Goal: Task Accomplishment & Management: Use online tool/utility

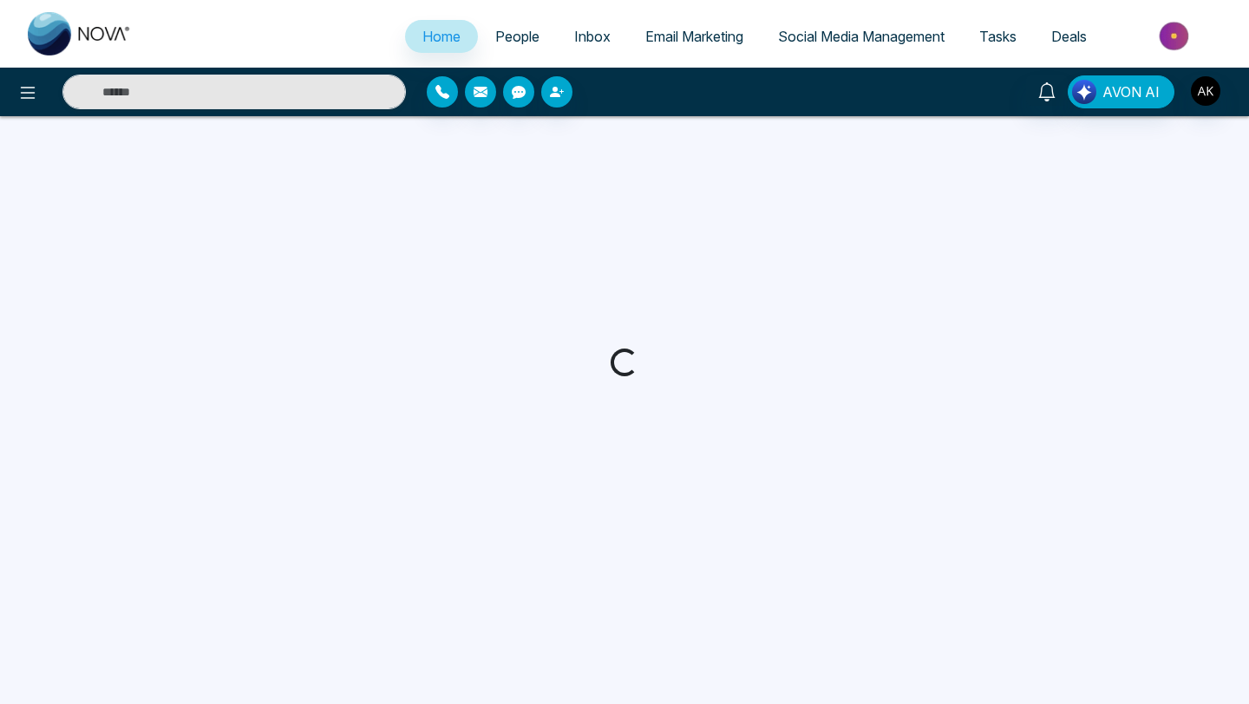
select select "*"
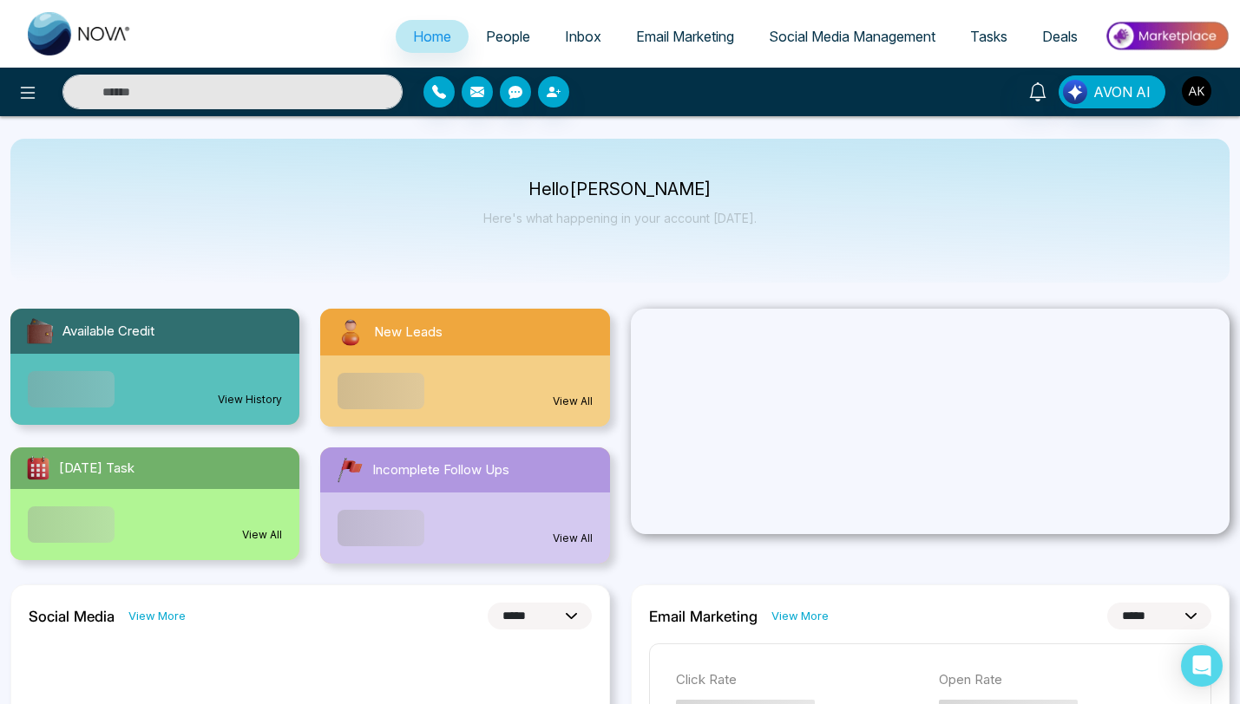
click at [489, 30] on span "People" at bounding box center [508, 36] width 44 height 17
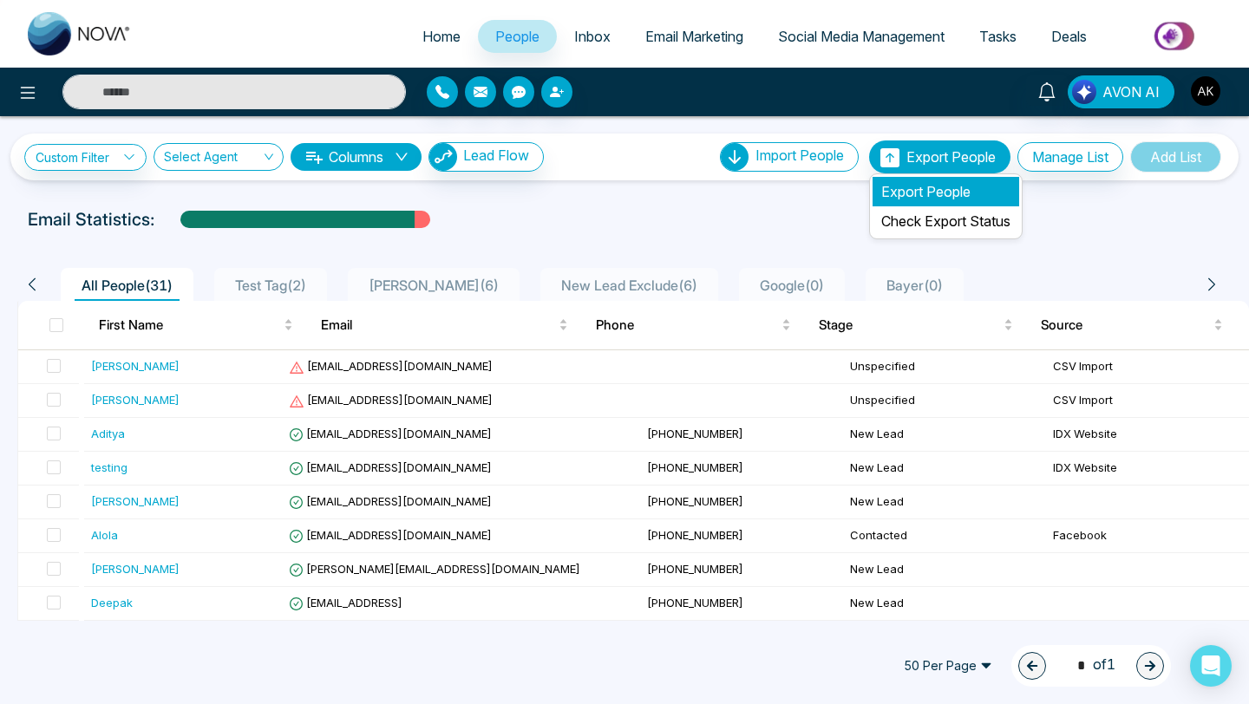
click at [914, 199] on li "Export People" at bounding box center [946, 191] width 147 height 29
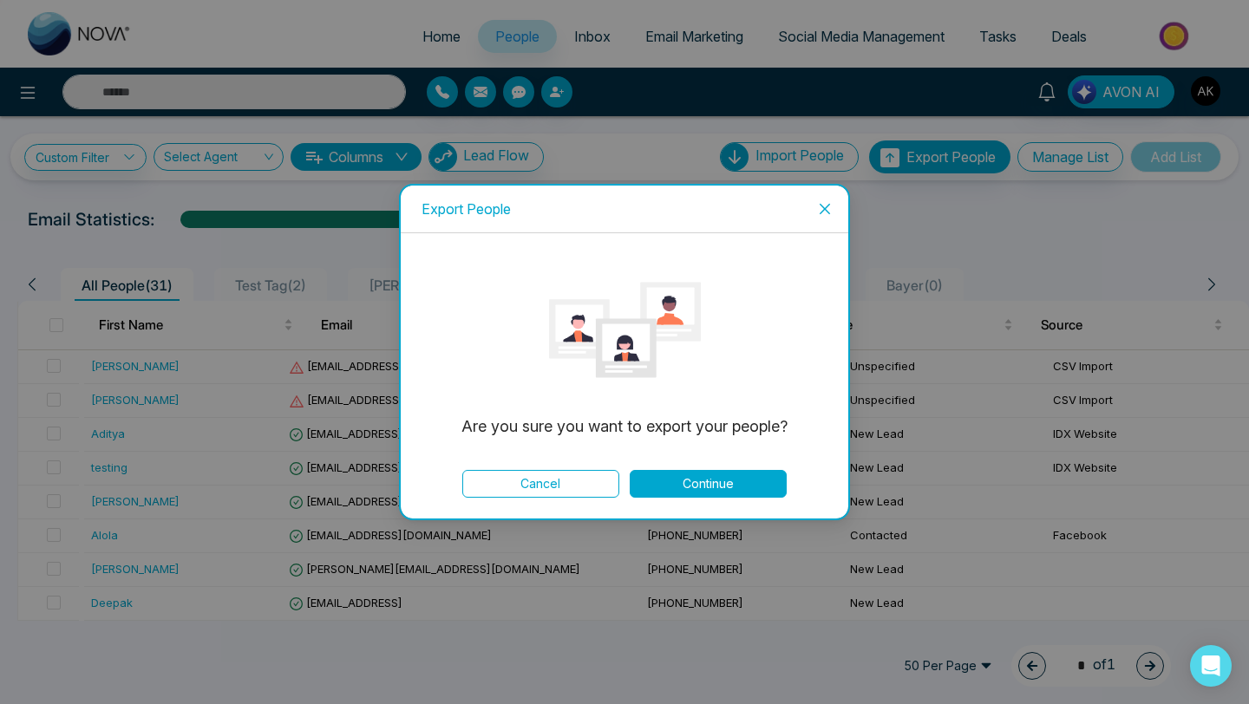
click at [708, 474] on button "Continue" at bounding box center [708, 484] width 157 height 28
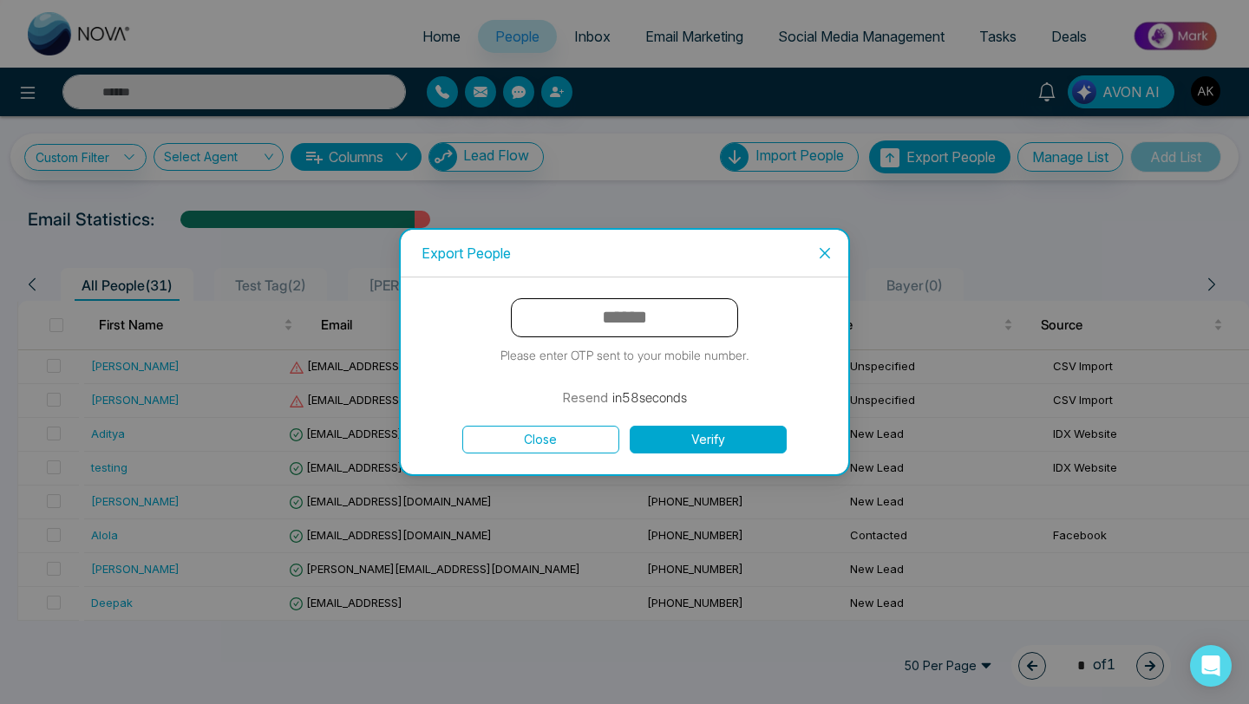
click at [623, 317] on input "text" at bounding box center [624, 317] width 227 height 39
type input "******"
click at [691, 439] on button "Verify" at bounding box center [708, 440] width 157 height 28
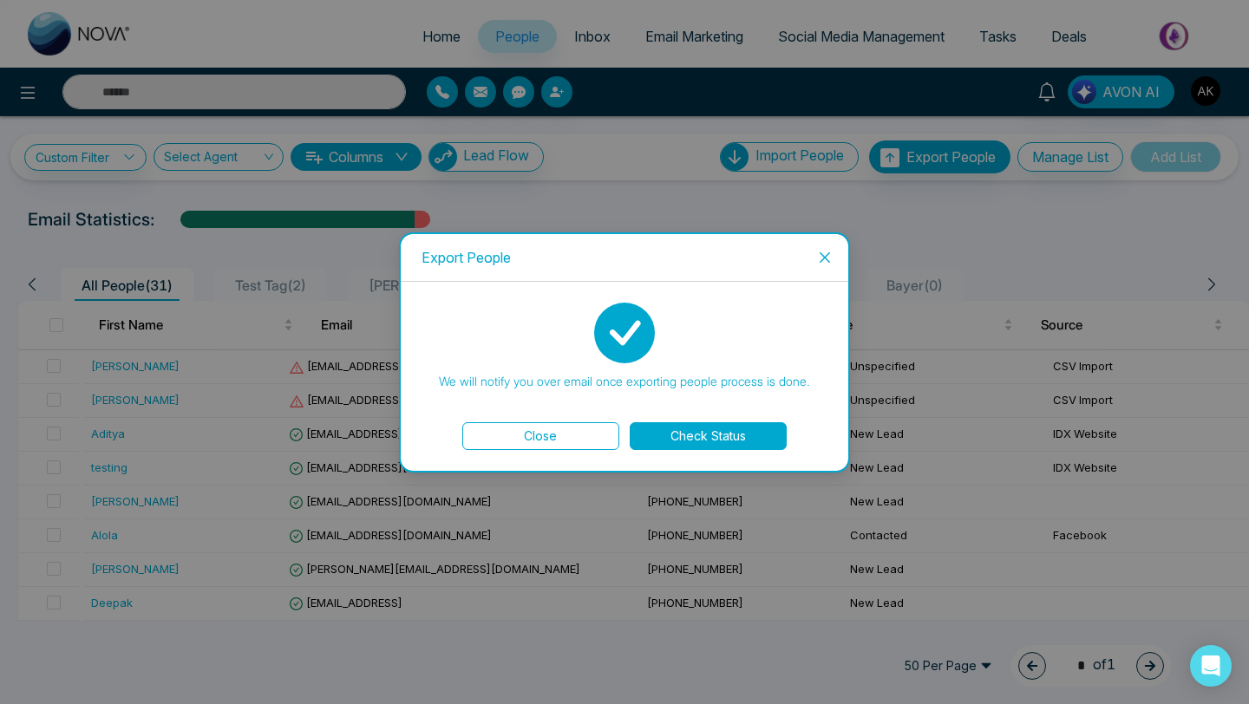
click at [691, 439] on button "Check Status" at bounding box center [708, 437] width 157 height 28
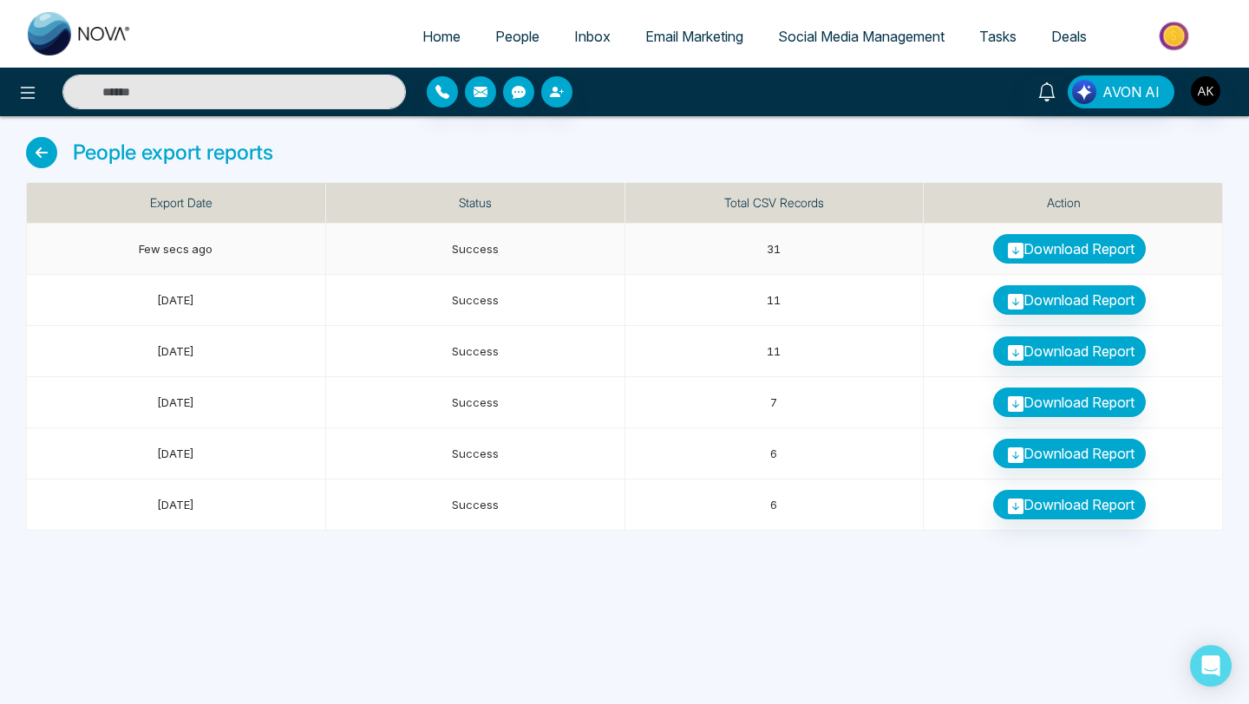
click at [1055, 249] on link "Download Report" at bounding box center [1069, 248] width 153 height 29
click at [608, 157] on div "People export reports" at bounding box center [624, 159] width 1197 height 45
click at [112, 33] on img at bounding box center [80, 33] width 104 height 43
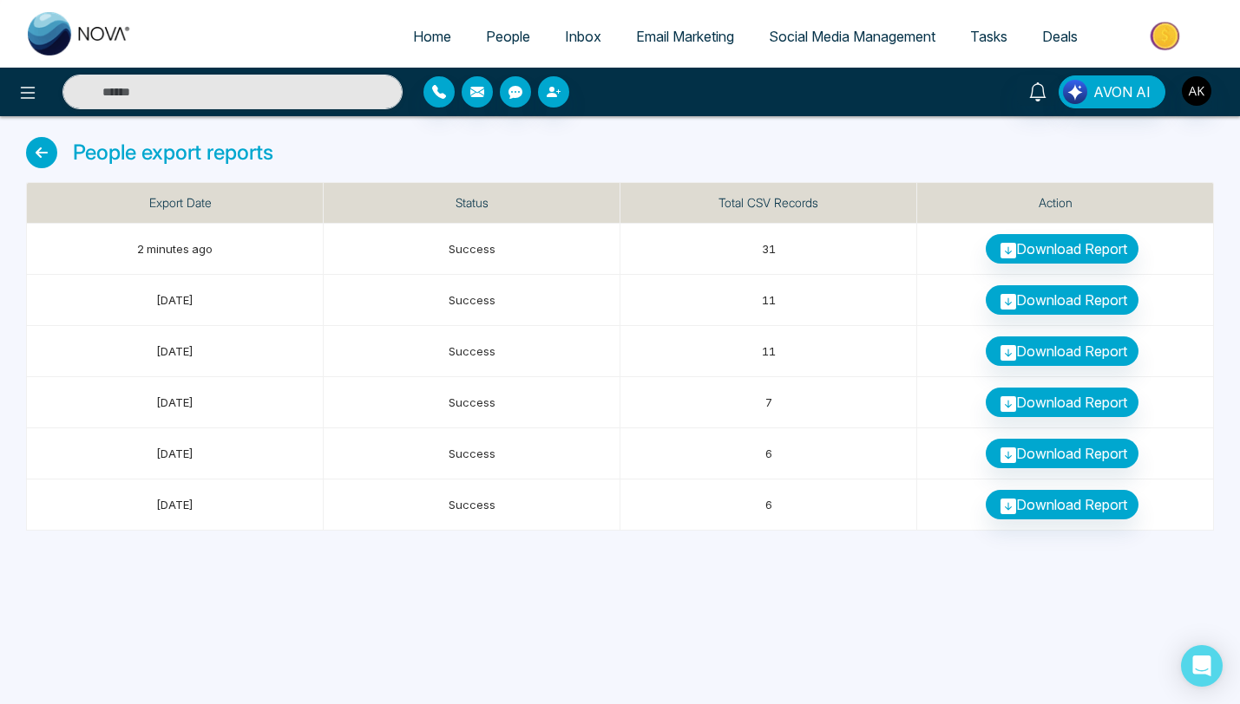
select select "*"
